Goal: Task Accomplishment & Management: Manage account settings

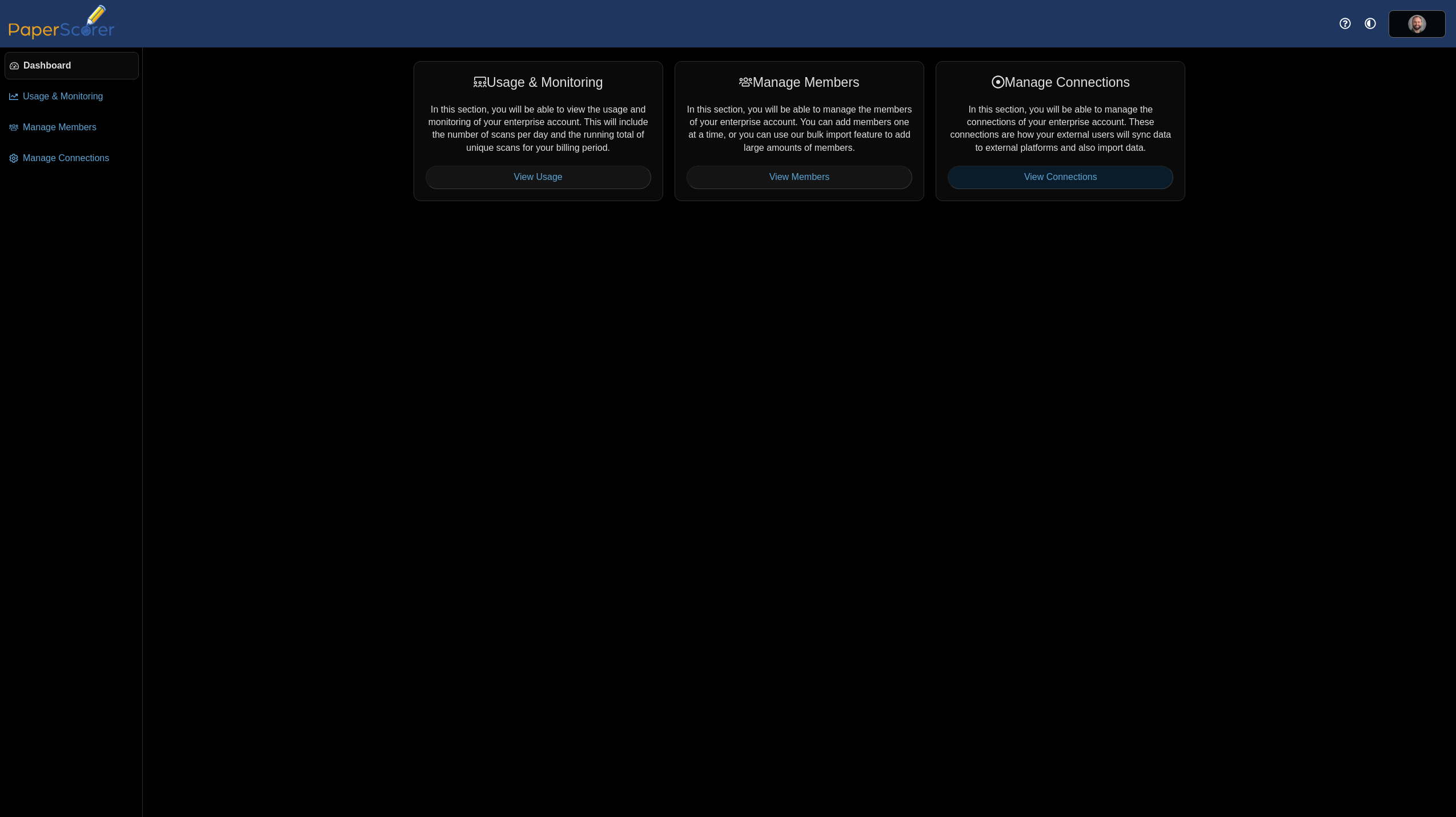
click at [1037, 179] on link "View Connections" at bounding box center [1060, 177] width 225 height 23
click at [59, 172] on link "Manage Connections" at bounding box center [71, 159] width 134 height 28
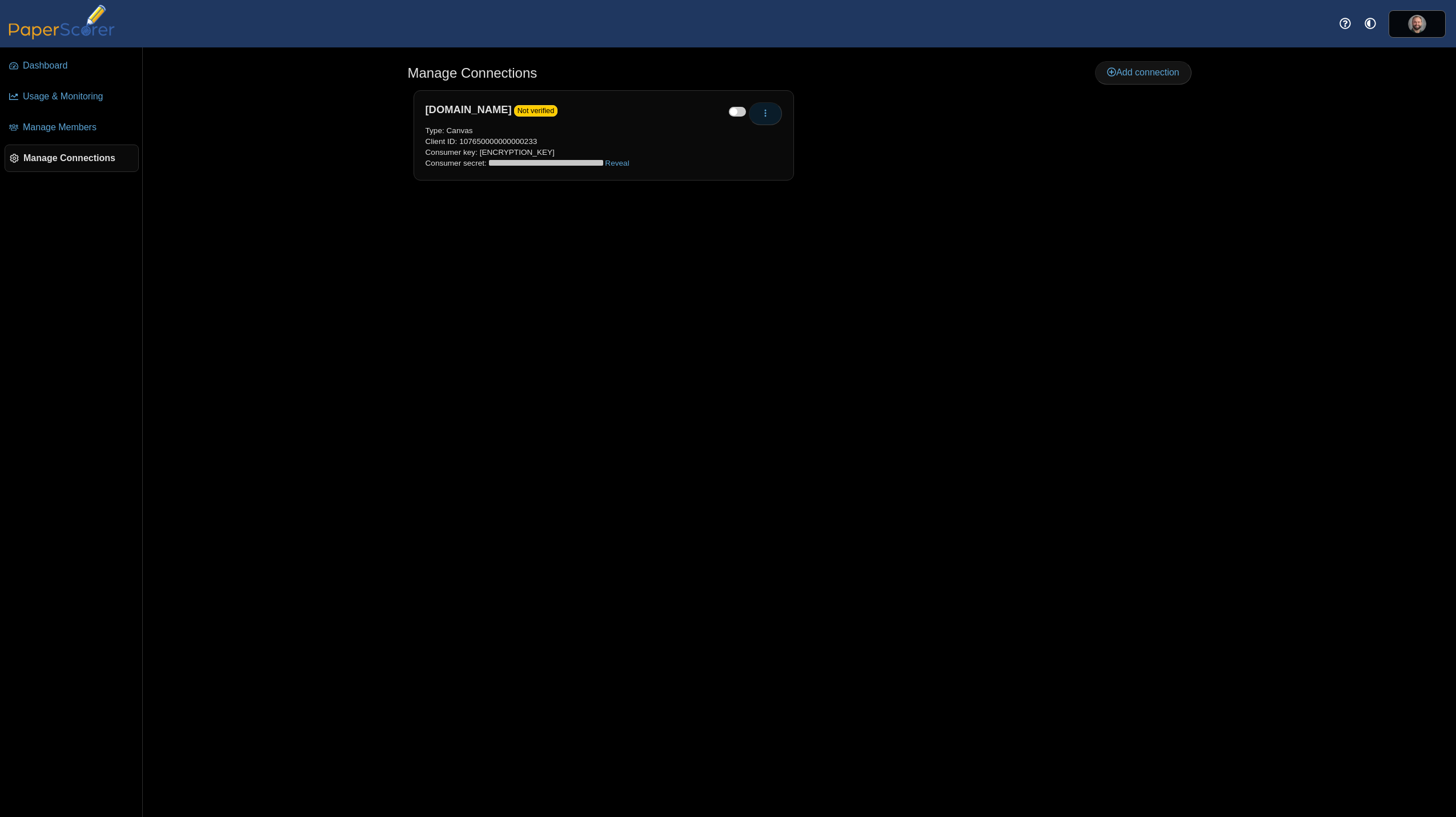
click at [769, 113] on icon "button" at bounding box center [765, 113] width 9 height 9
click at [788, 160] on link "Verify" at bounding box center [817, 157] width 137 height 17
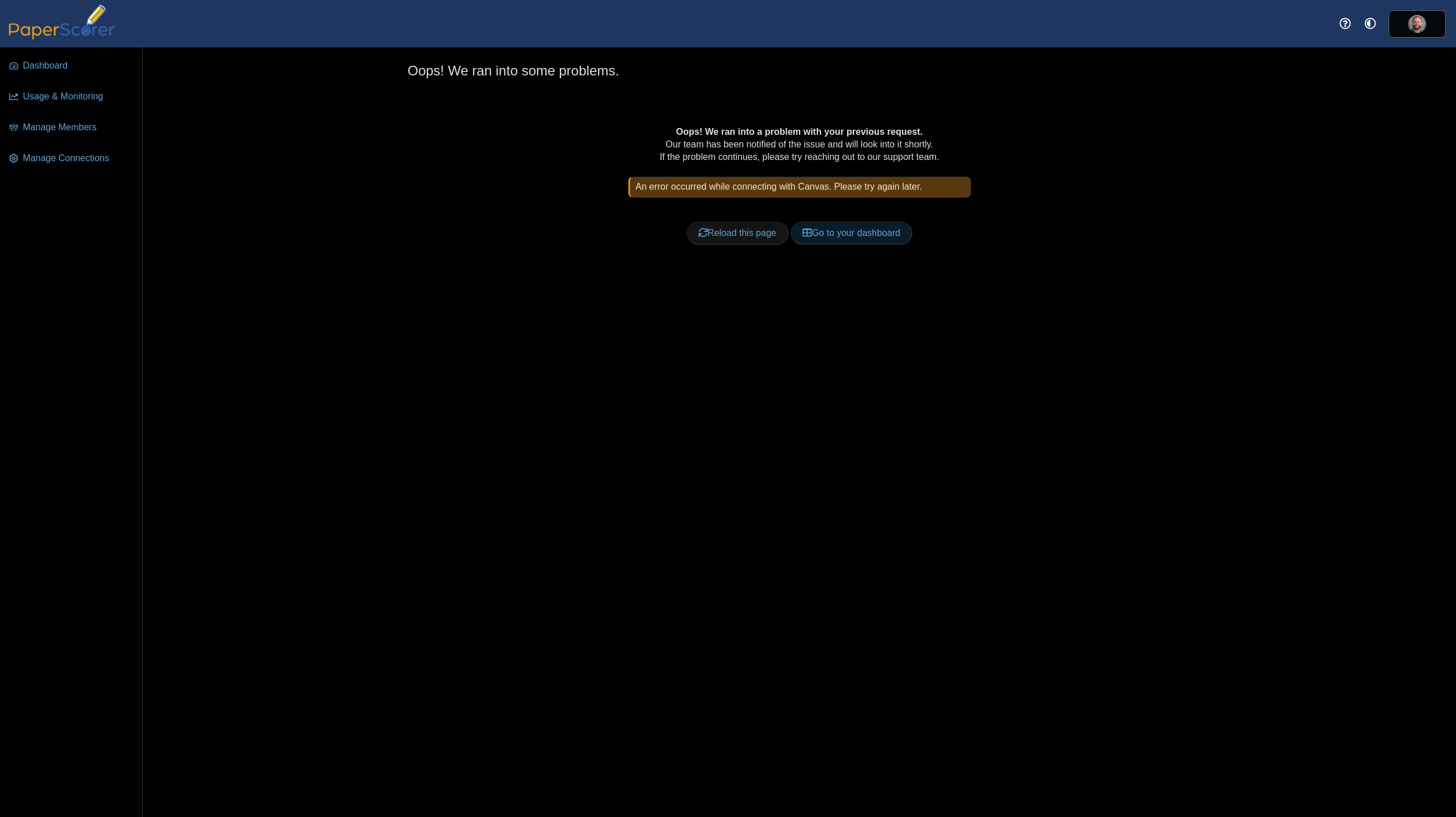
click at [826, 231] on link "Go to your dashboard" at bounding box center [851, 233] width 121 height 23
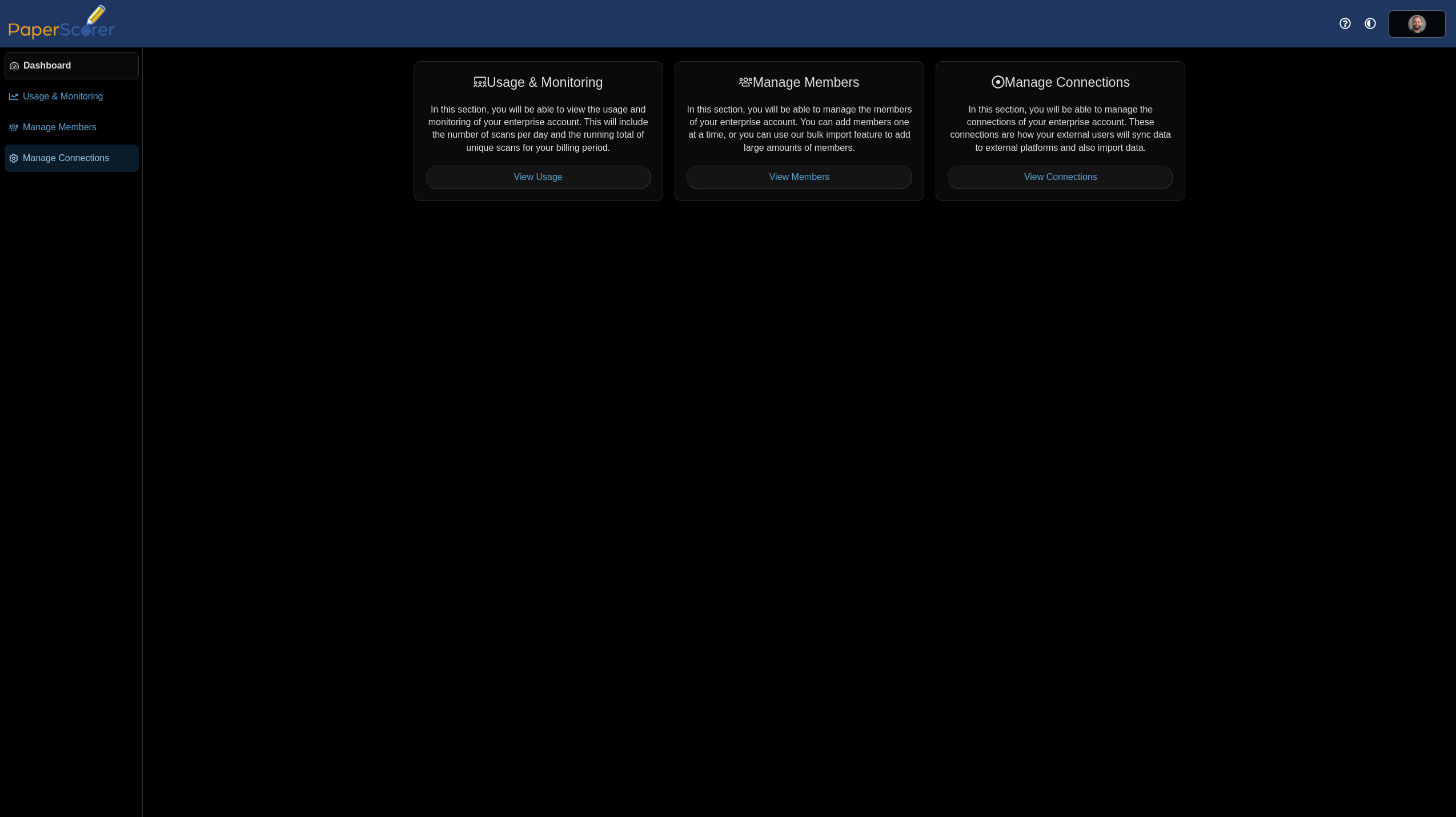
click at [43, 165] on link "Manage Connections" at bounding box center [71, 159] width 134 height 28
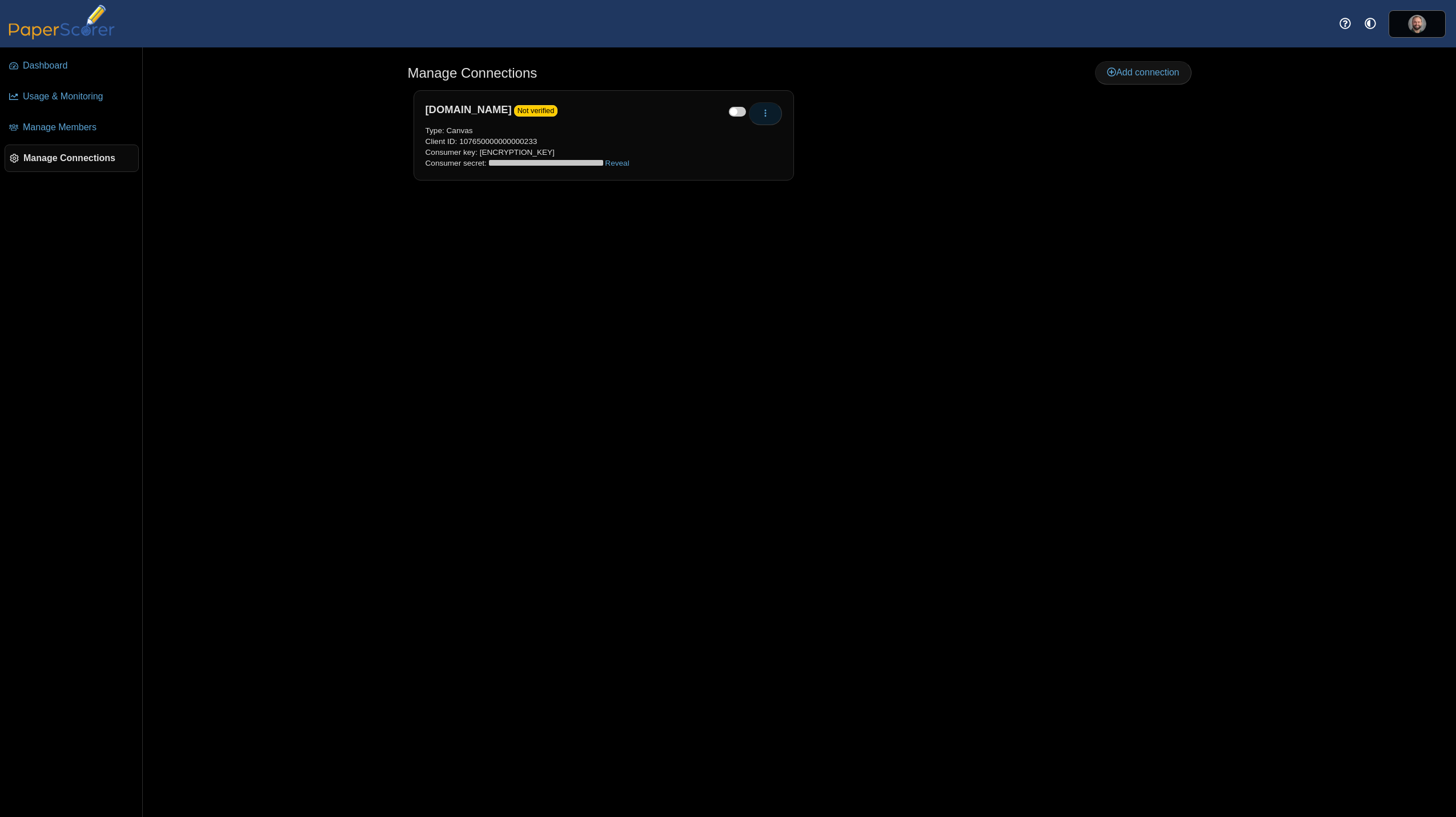
click at [770, 112] on button "button" at bounding box center [765, 113] width 33 height 23
click at [797, 174] on link "Delete" at bounding box center [817, 174] width 137 height 17
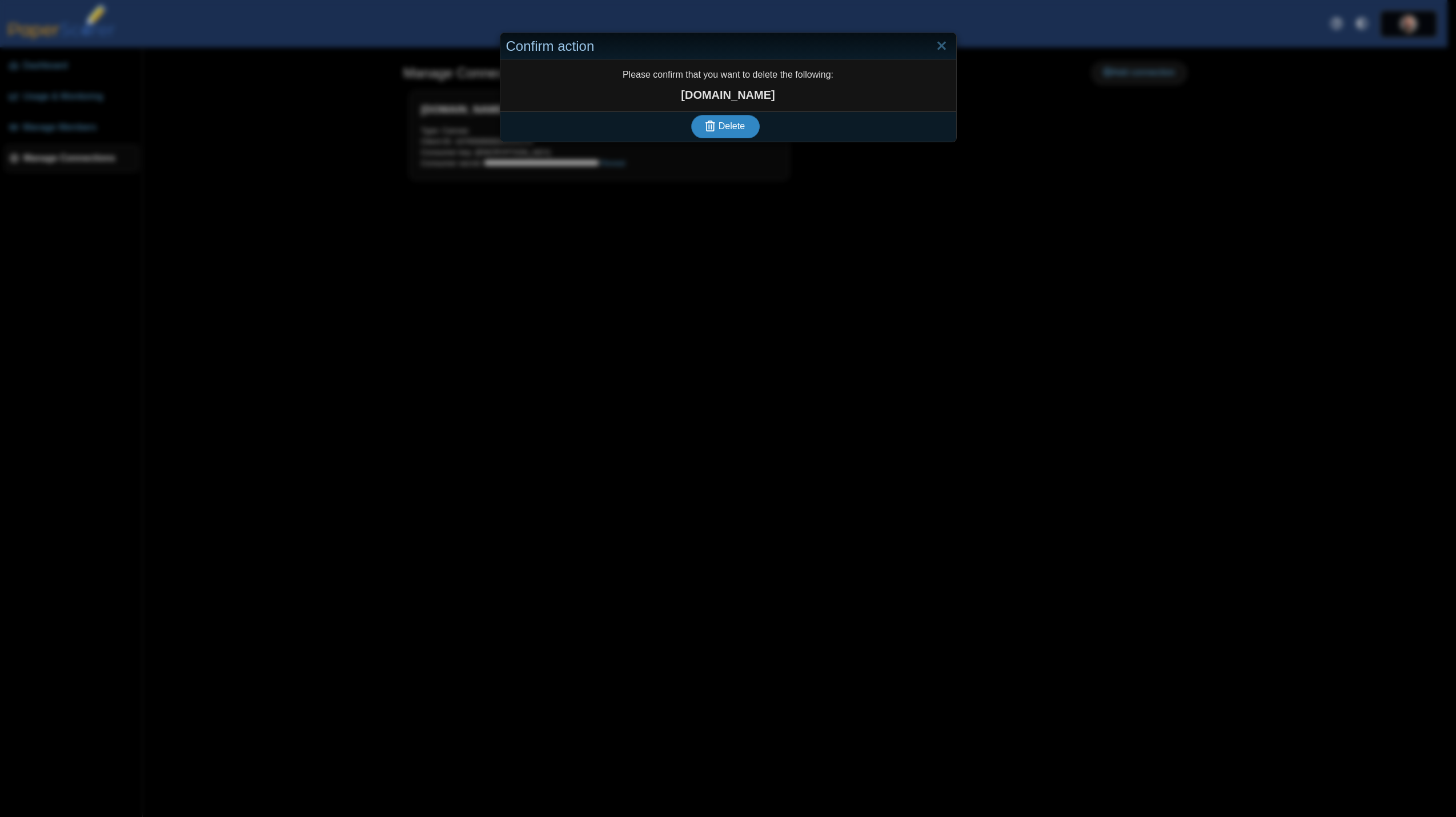
click at [725, 125] on span "Delete" at bounding box center [731, 126] width 26 height 10
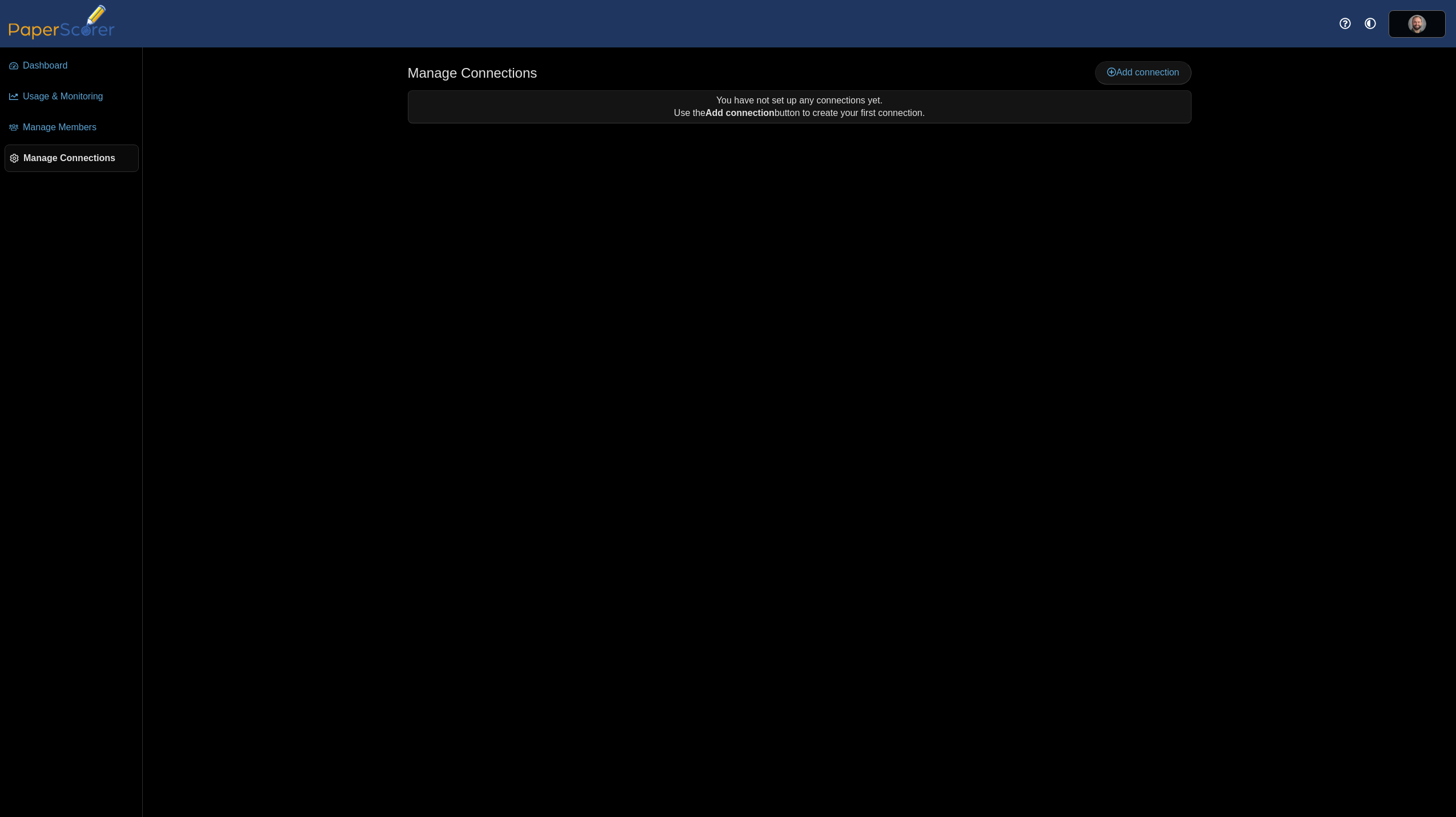
click at [517, 69] on h1 "Manage Connections" at bounding box center [472, 73] width 130 height 19
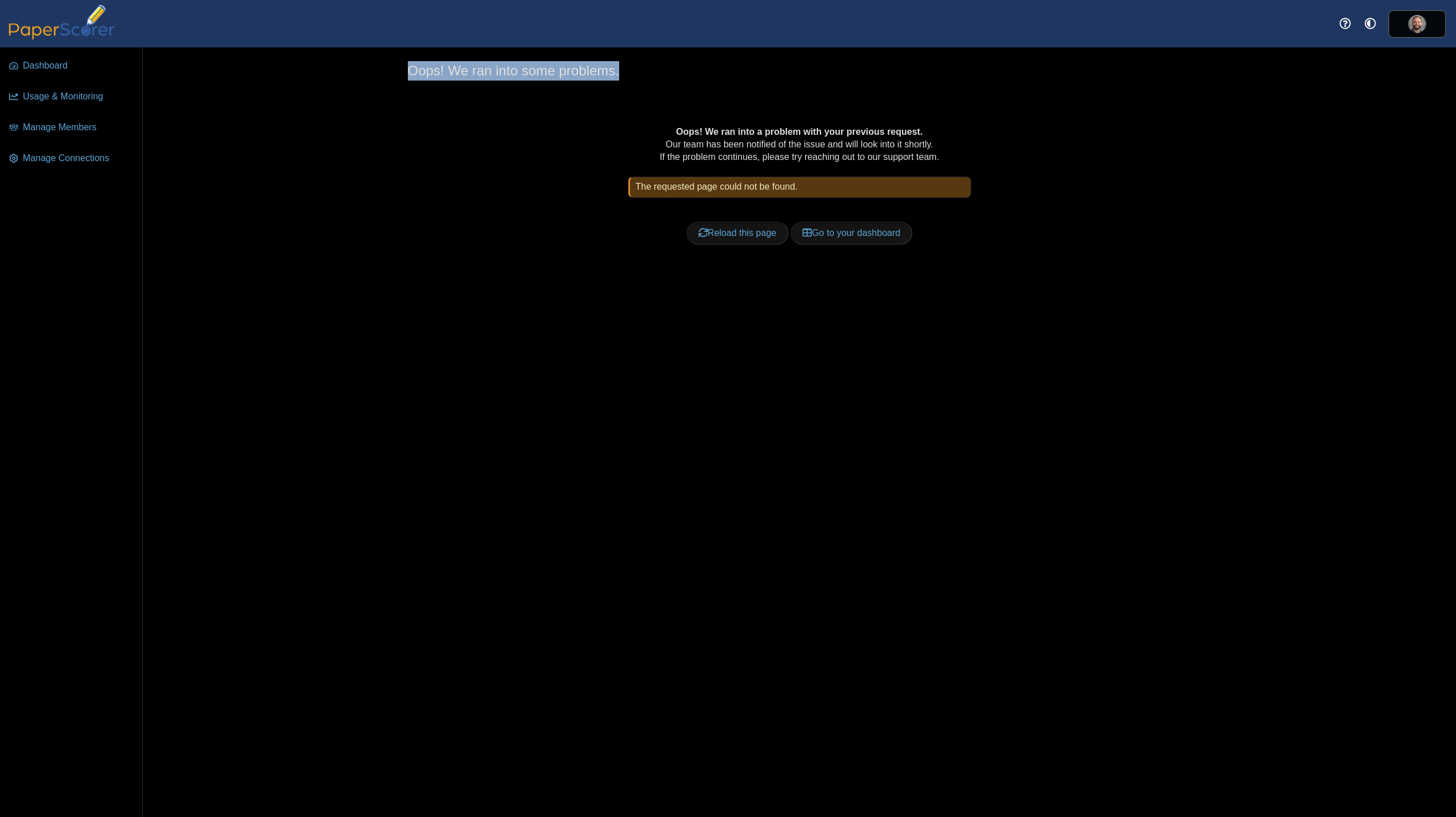
drag, startPoint x: 421, startPoint y: 81, endPoint x: 771, endPoint y: 73, distance: 350.1
click at [762, 73] on div "Oops! We ran into some problems." at bounding box center [799, 73] width 783 height 23
click at [800, 84] on div "Oops! We ran into some problems. Oops! We ran into a problem with your previous…" at bounding box center [799, 179] width 783 height 234
click at [75, 23] on img at bounding box center [61, 22] width 114 height 35
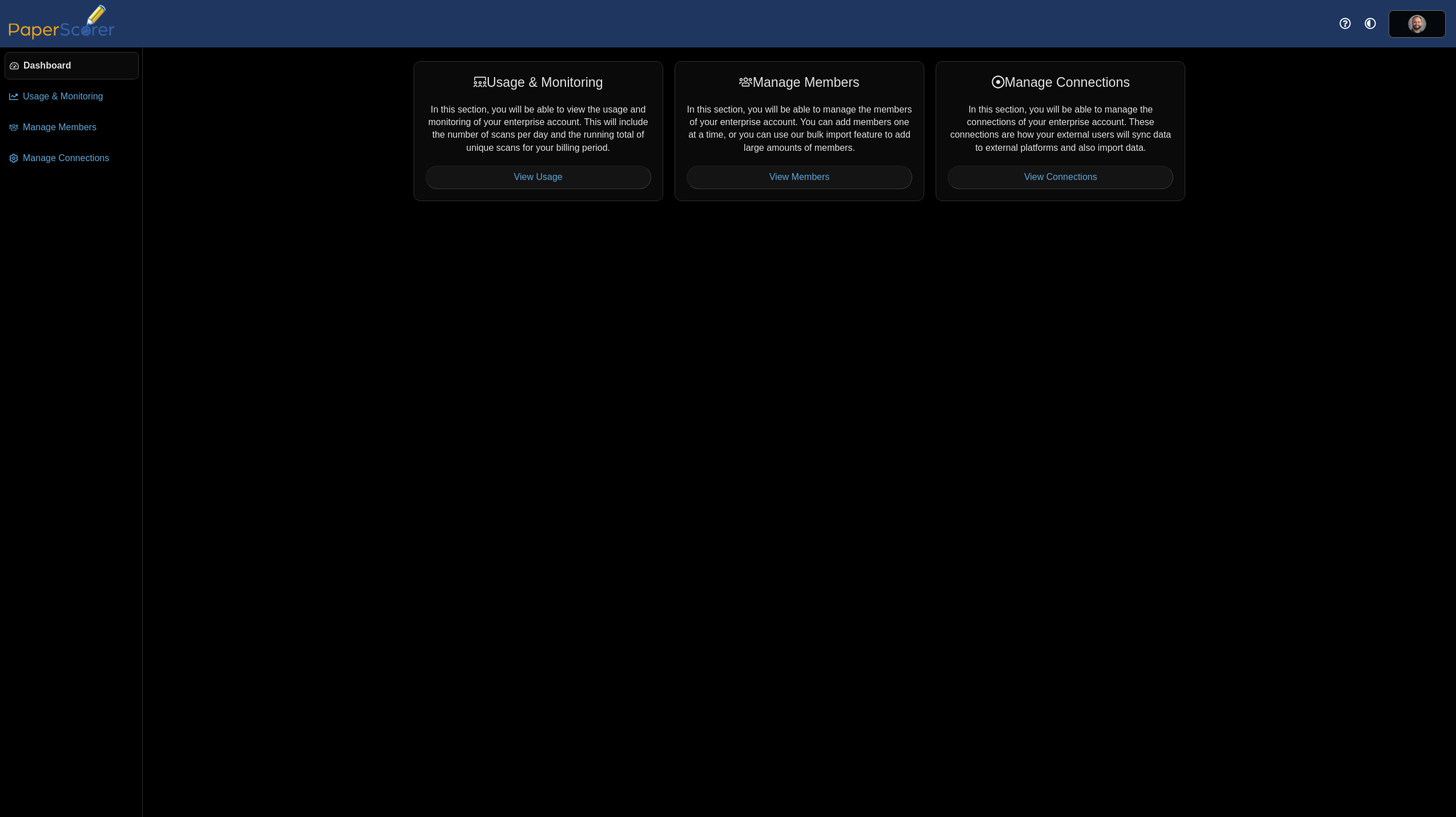
click at [50, 66] on span "Dashboard" at bounding box center [78, 66] width 110 height 13
click at [1423, 16] on img at bounding box center [1417, 24] width 18 height 18
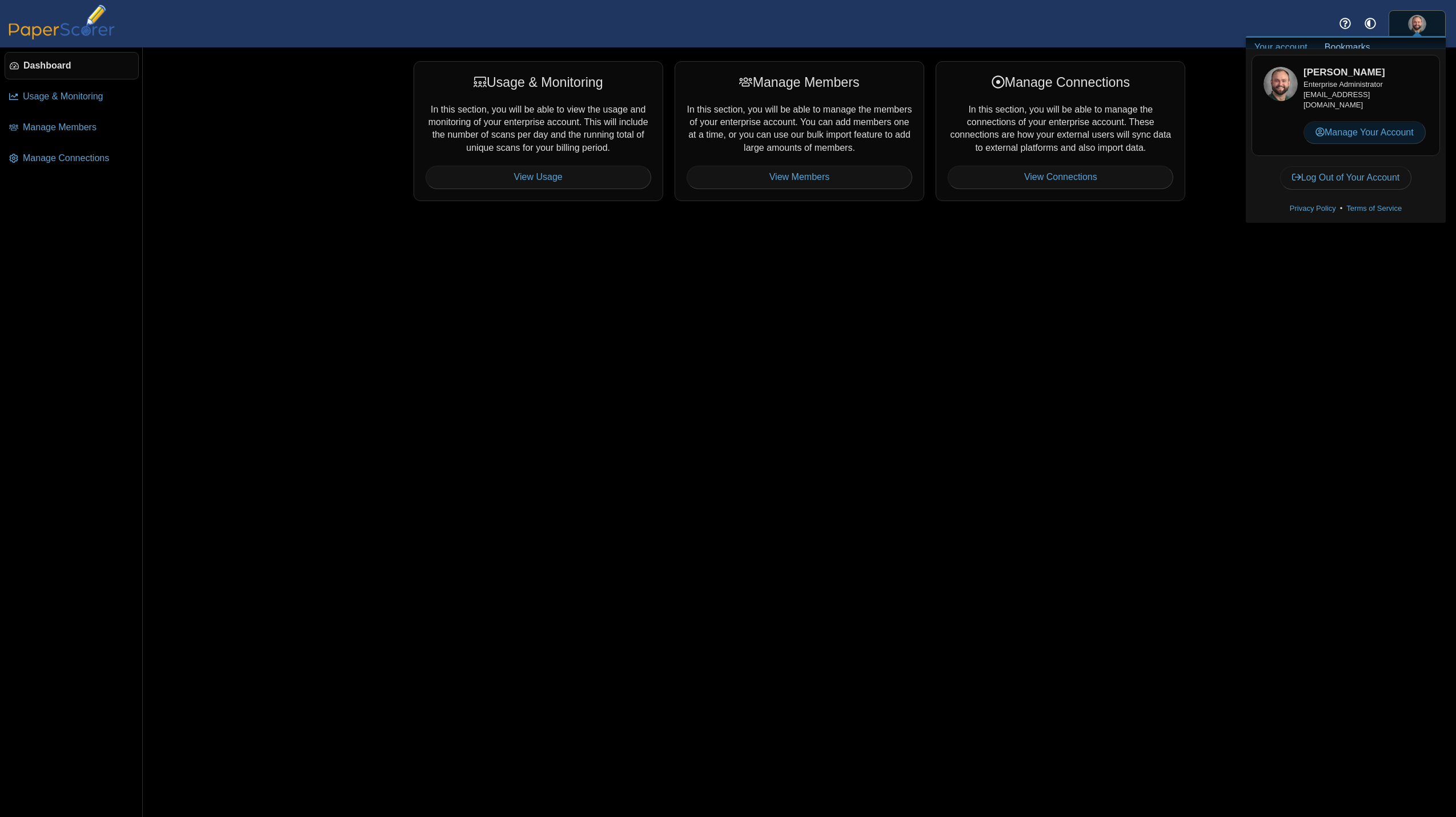
click at [1359, 128] on link "Manage Your Account" at bounding box center [1364, 132] width 122 height 23
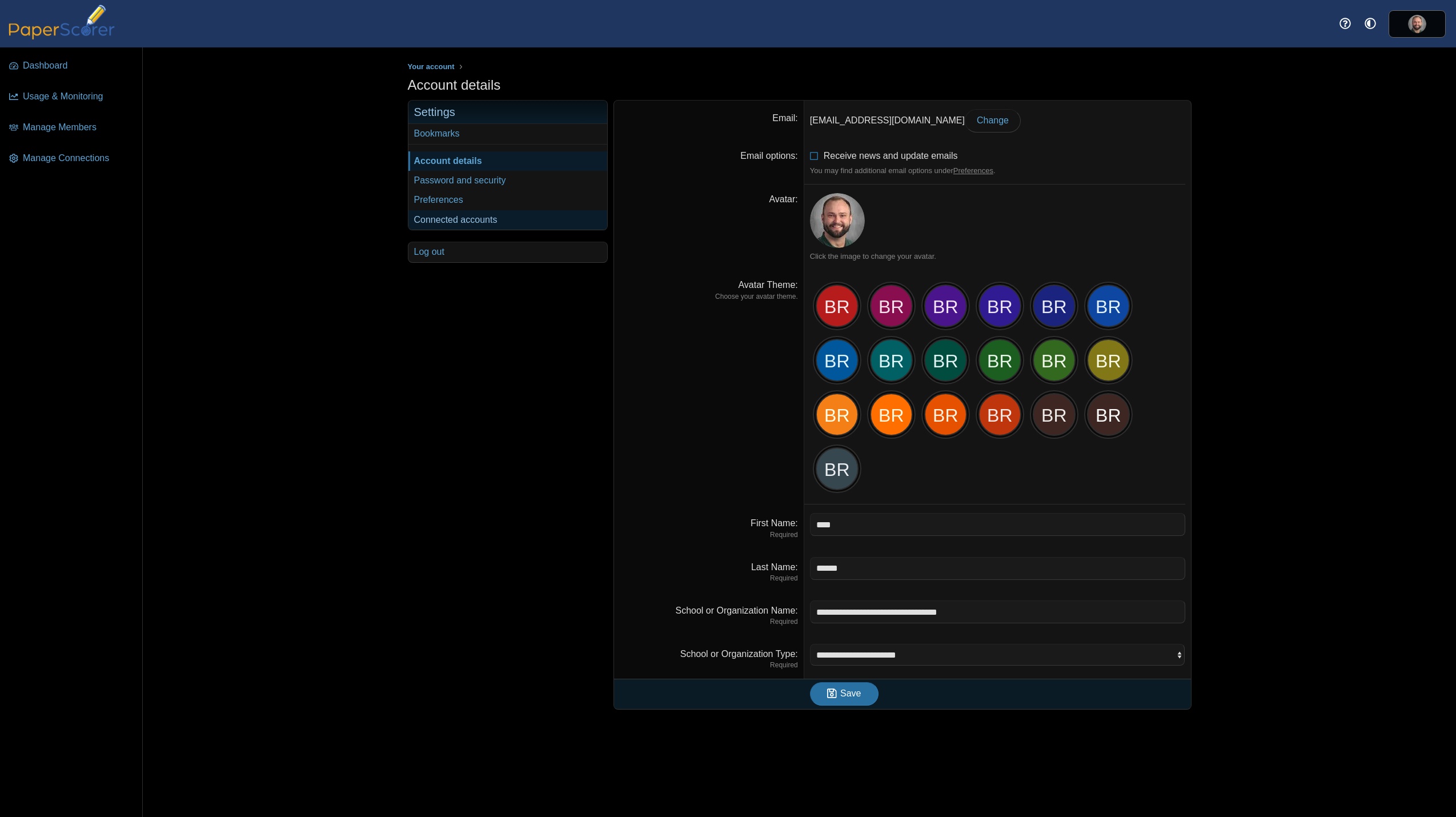
click at [469, 218] on link "Connected accounts" at bounding box center [507, 220] width 199 height 19
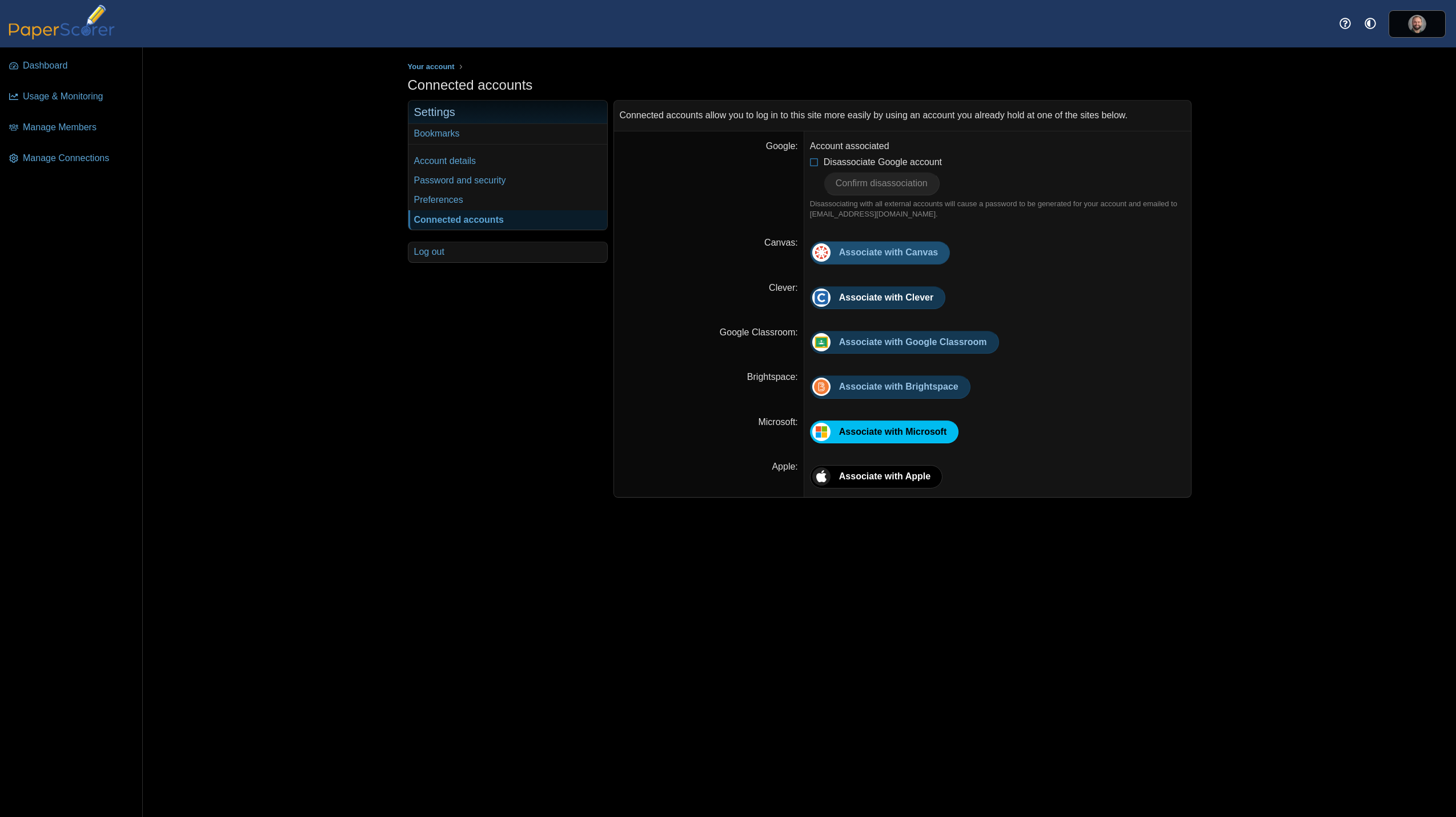
click at [914, 250] on span "Associate with Canvas" at bounding box center [889, 252] width 99 height 10
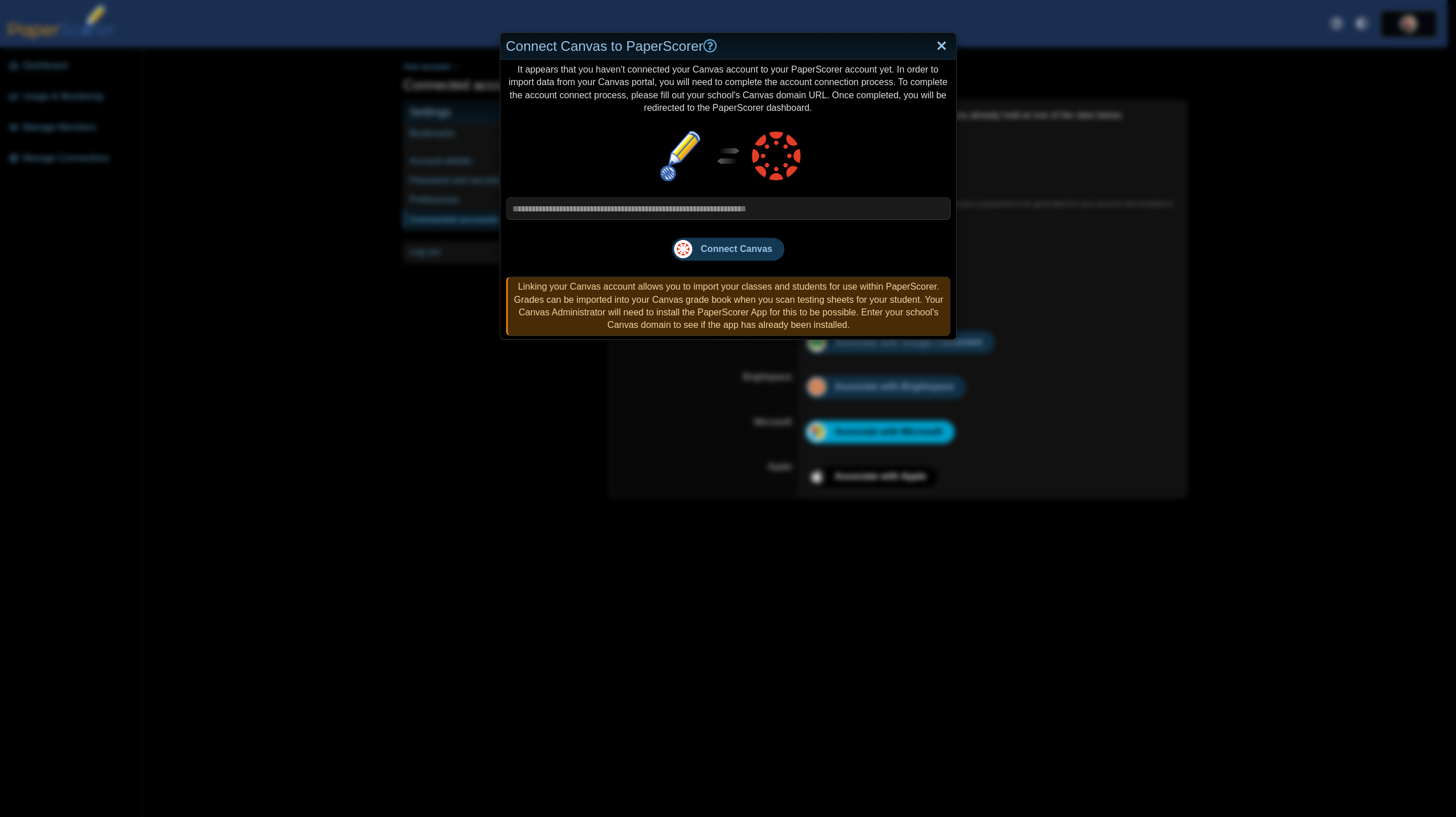
click at [939, 40] on link "Close" at bounding box center [941, 46] width 18 height 19
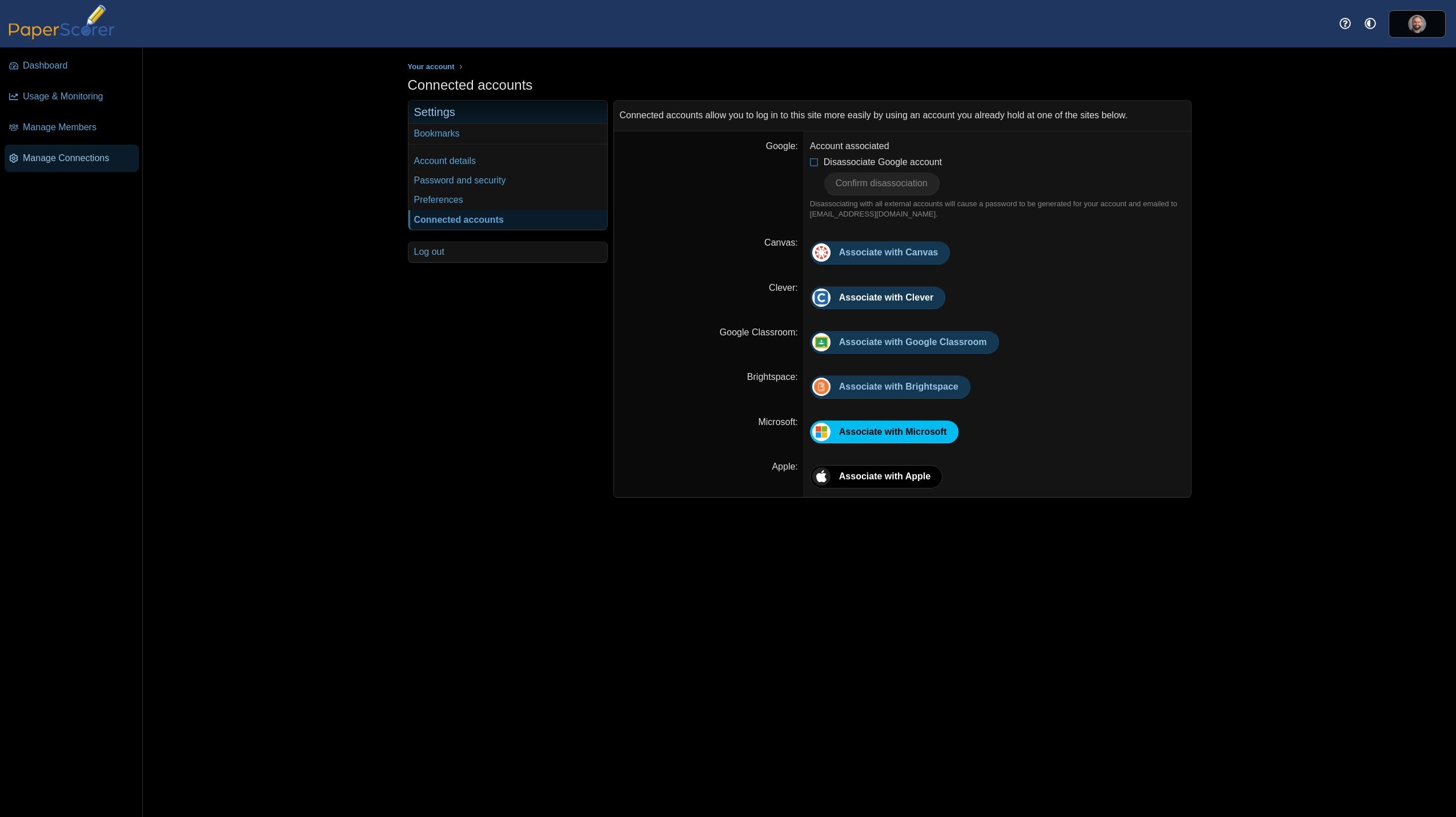
click at [86, 156] on span "Manage Connections" at bounding box center [78, 159] width 111 height 13
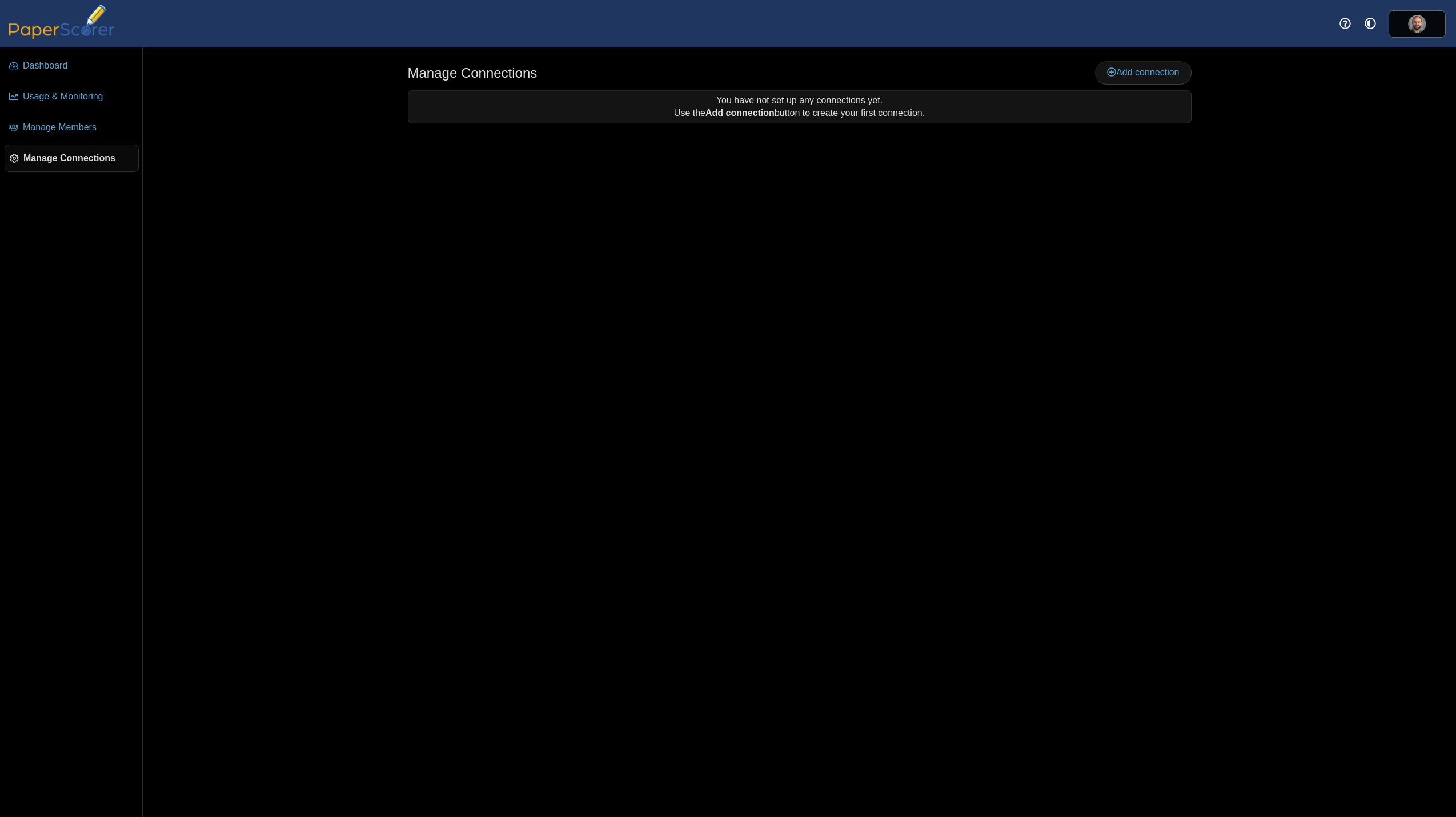
click at [896, 101] on div "You have not set up any connections yet. Use the Add connection button to creat…" at bounding box center [799, 107] width 782 height 33
click at [1113, 68] on icon at bounding box center [1111, 72] width 9 height 9
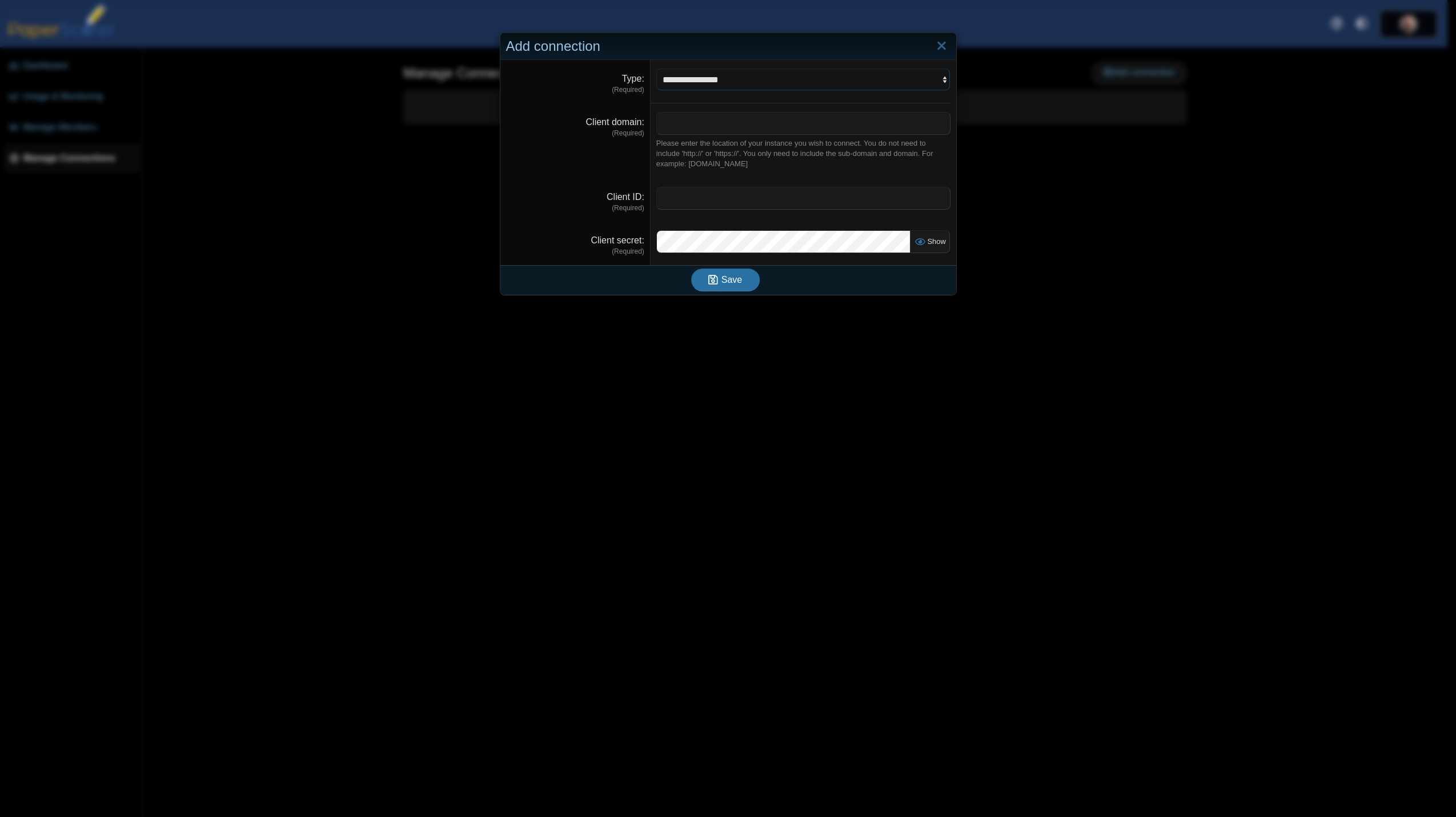
click at [743, 86] on select "**********" at bounding box center [803, 79] width 294 height 22
select select "******"
click at [656, 68] on select "**********" at bounding box center [803, 79] width 294 height 22
click at [694, 122] on input "Client domain" at bounding box center [803, 123] width 294 height 23
click at [938, 47] on link "Close" at bounding box center [941, 46] width 18 height 19
